Goal: Find specific page/section: Find specific page/section

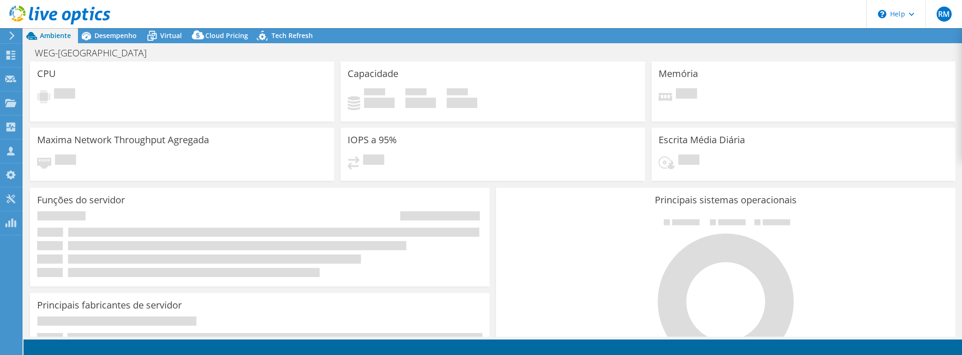
select select "USD"
select select "EUFrankfurt"
select select "EUR"
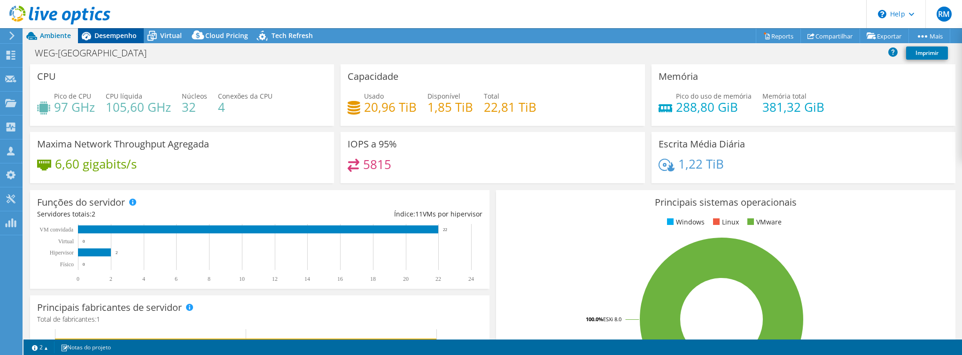
click at [123, 32] on span "Desempenho" at bounding box center [115, 35] width 42 height 9
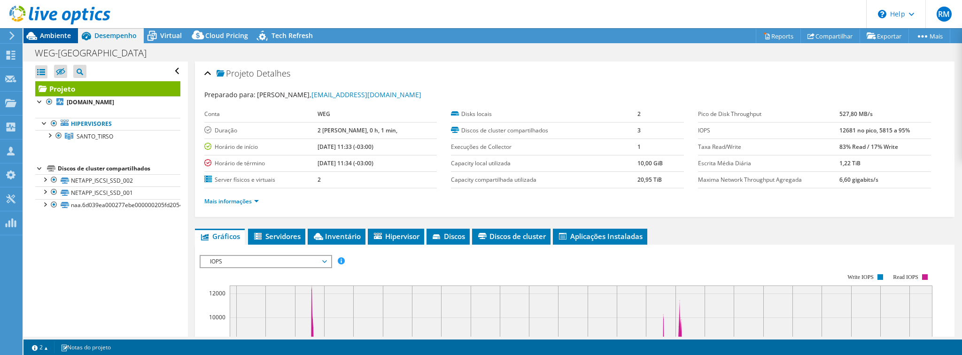
click at [48, 36] on span "Ambiente" at bounding box center [55, 35] width 31 height 9
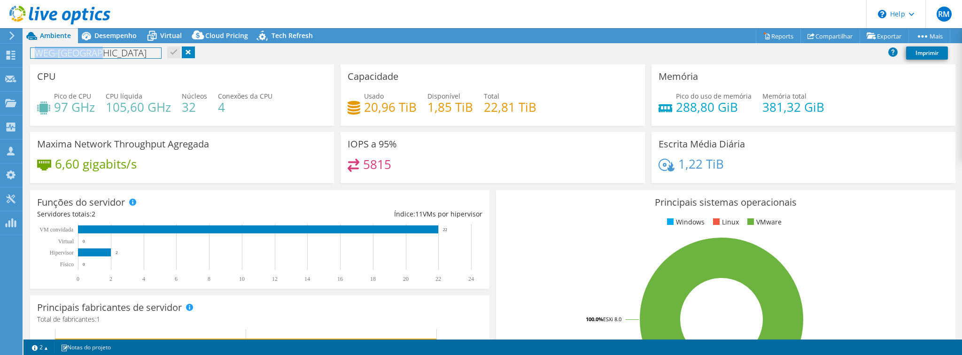
drag, startPoint x: 93, startPoint y: 54, endPoint x: 33, endPoint y: 49, distance: 60.9
click at [33, 49] on h1 "WEG-[GEOGRAPHIC_DATA]" at bounding box center [96, 53] width 131 height 10
copy h1 "WEG-[GEOGRAPHIC_DATA]"
